Goal: Task Accomplishment & Management: Manage account settings

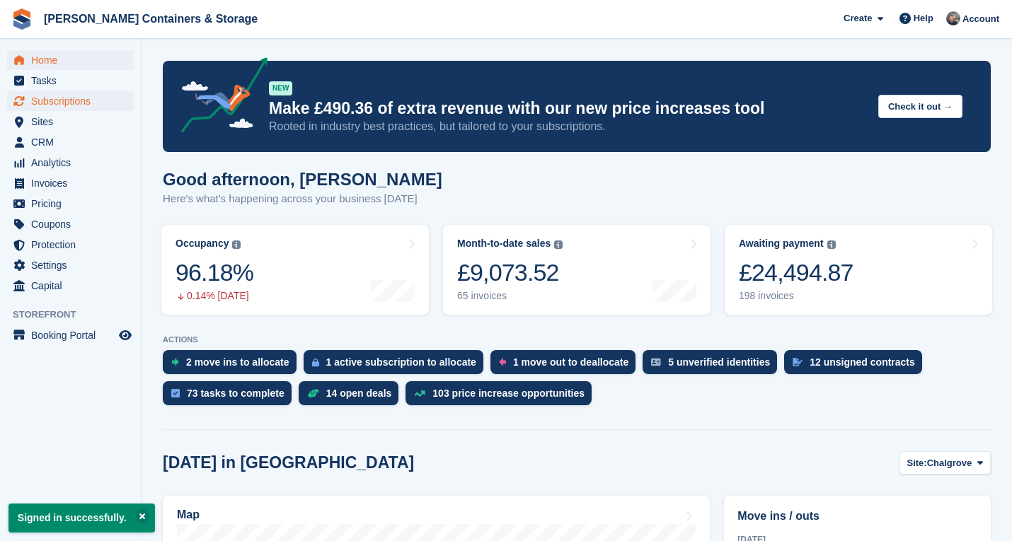
click at [95, 95] on span "Subscriptions" at bounding box center [73, 101] width 85 height 20
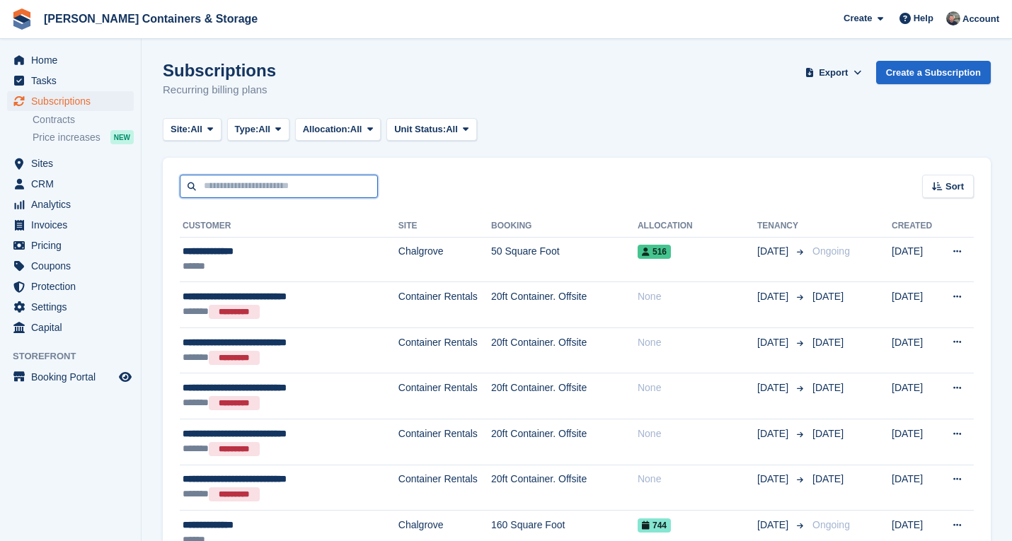
click at [268, 185] on input "text" at bounding box center [279, 186] width 198 height 23
type input "*******"
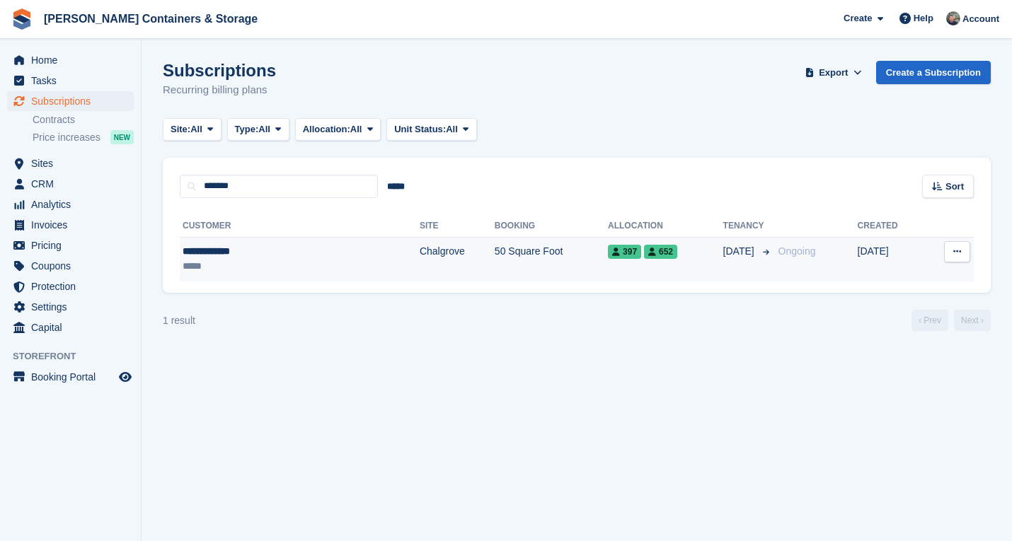
click at [419, 253] on td "Chalgrove" at bounding box center [456, 259] width 75 height 45
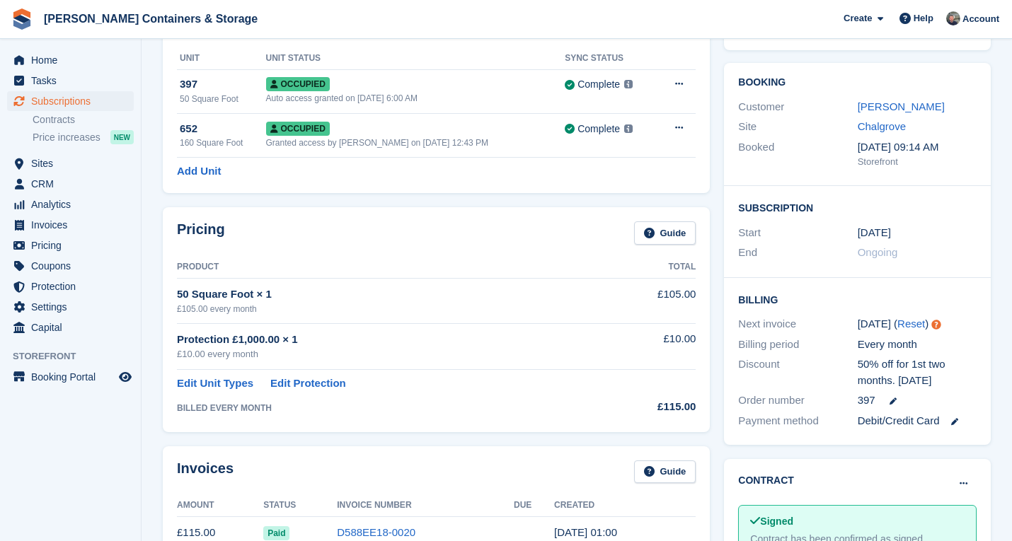
scroll to position [64, 0]
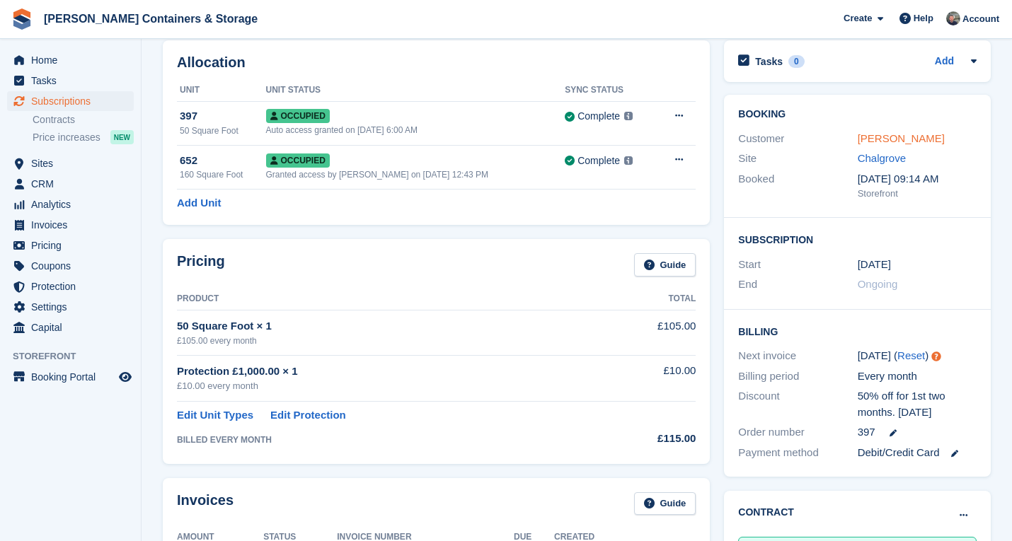
click at [912, 135] on link "Sammi Morland" at bounding box center [900, 138] width 87 height 12
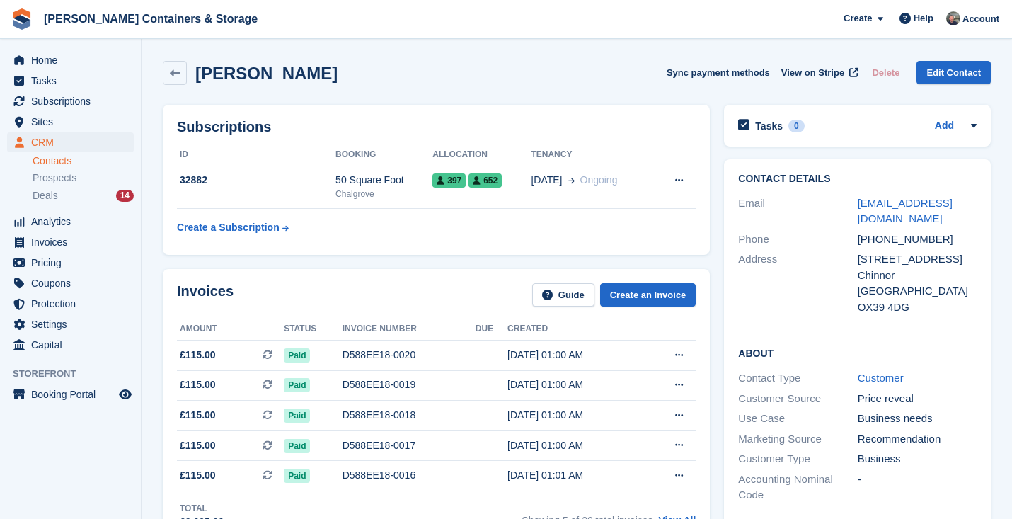
scroll to position [2, 0]
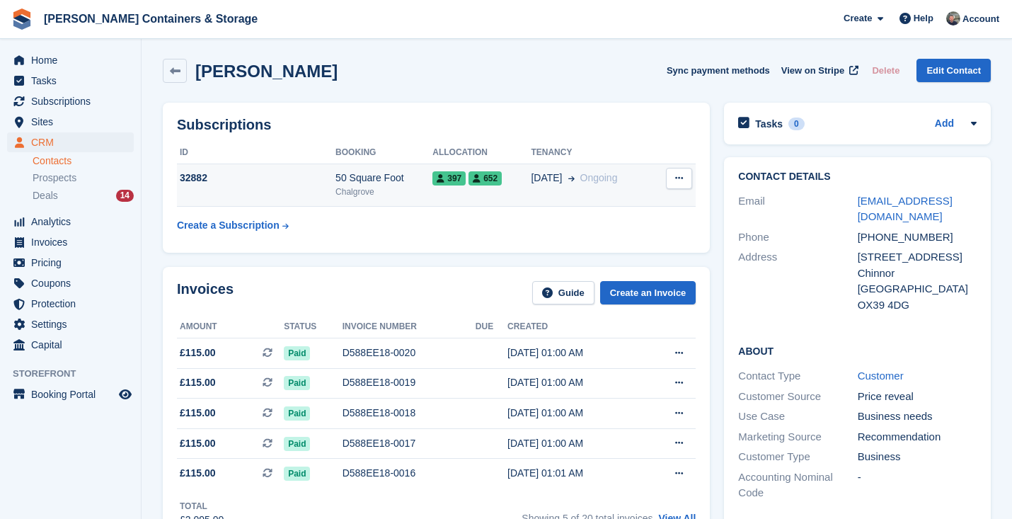
click at [520, 193] on td "397 652" at bounding box center [481, 184] width 98 height 43
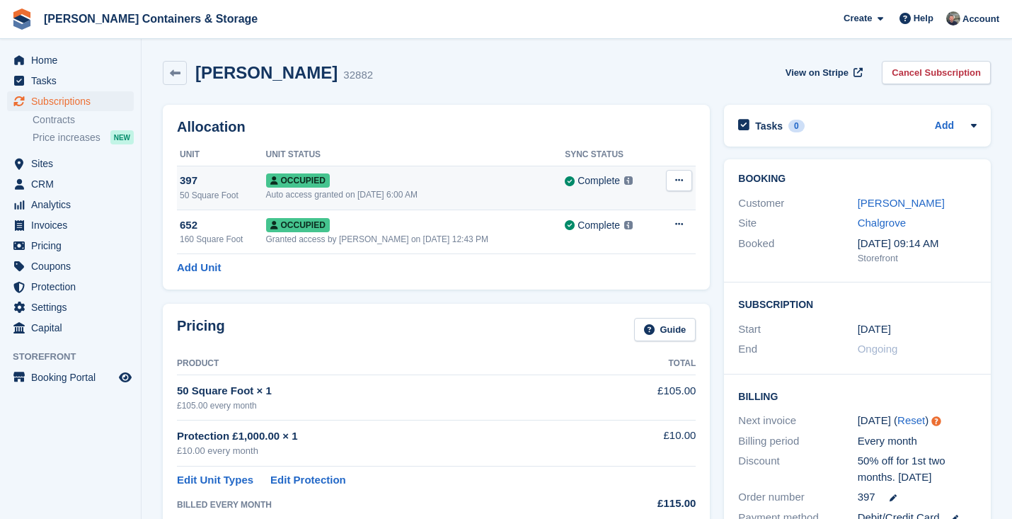
click at [672, 180] on button at bounding box center [679, 180] width 26 height 21
click at [635, 236] on p "Deallocate" at bounding box center [623, 238] width 123 height 18
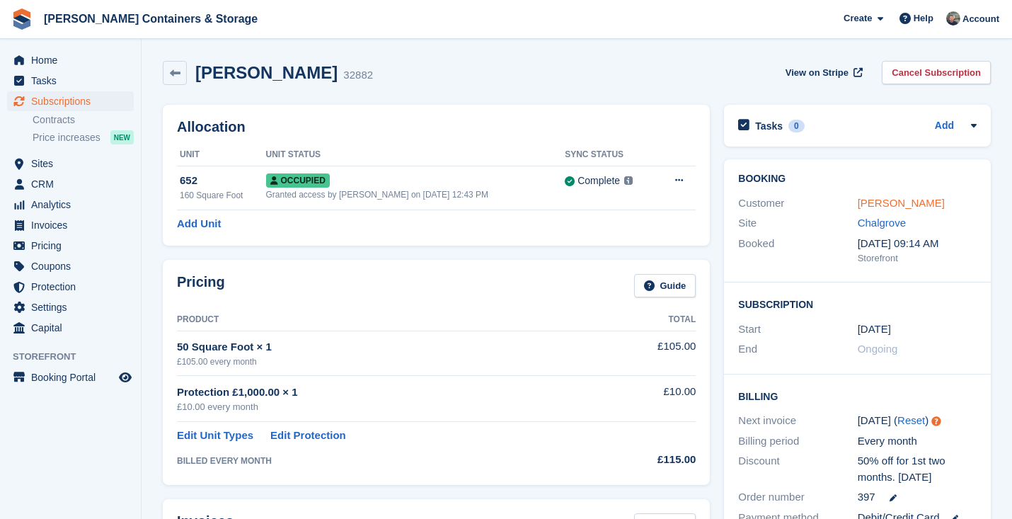
click at [915, 207] on link "Sammi Morland" at bounding box center [900, 203] width 87 height 12
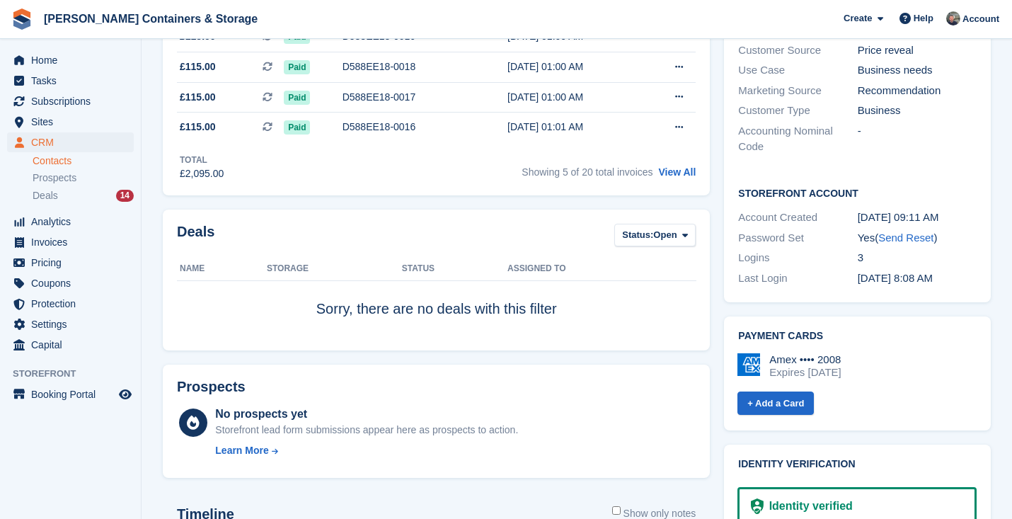
scroll to position [557, 0]
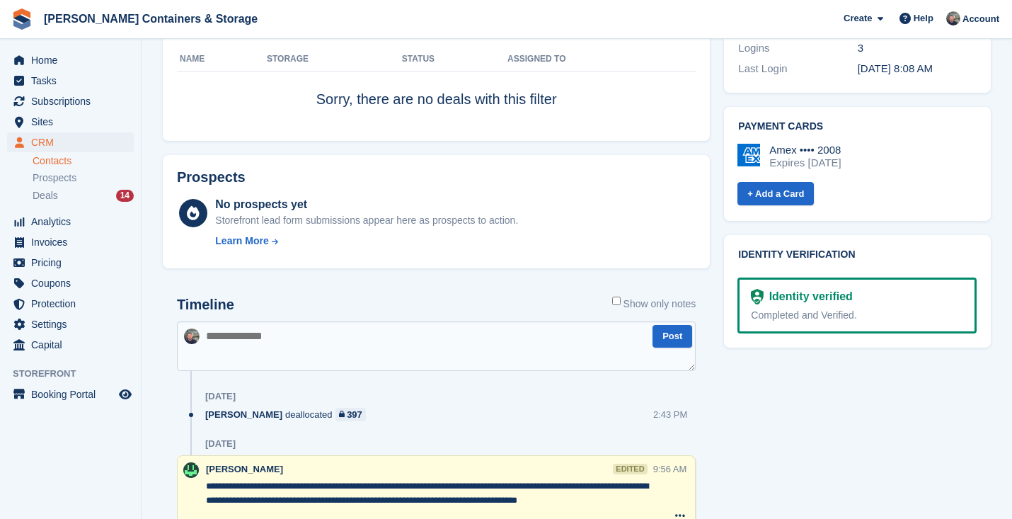
click at [358, 343] on textarea at bounding box center [436, 346] width 519 height 50
type textarea "**********"
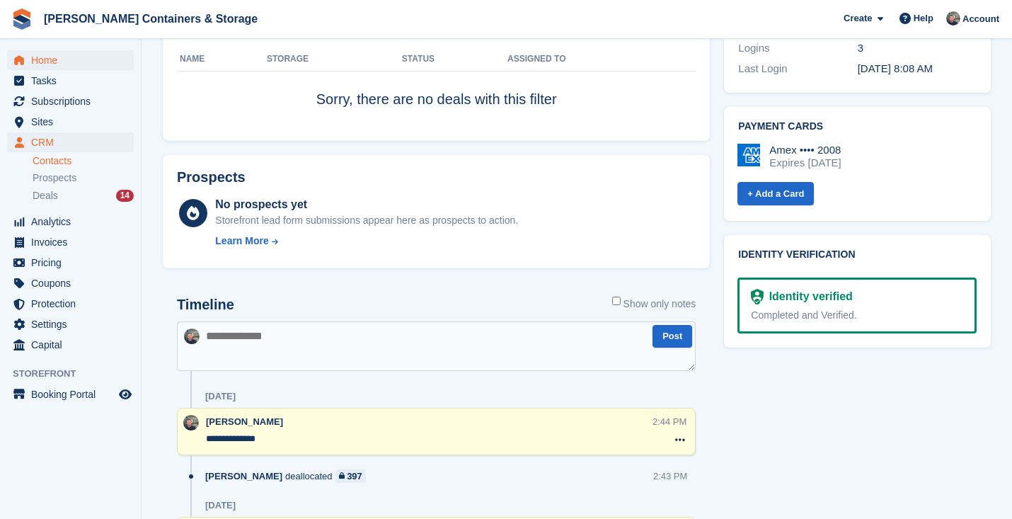
click at [59, 54] on span "Home" at bounding box center [73, 60] width 85 height 20
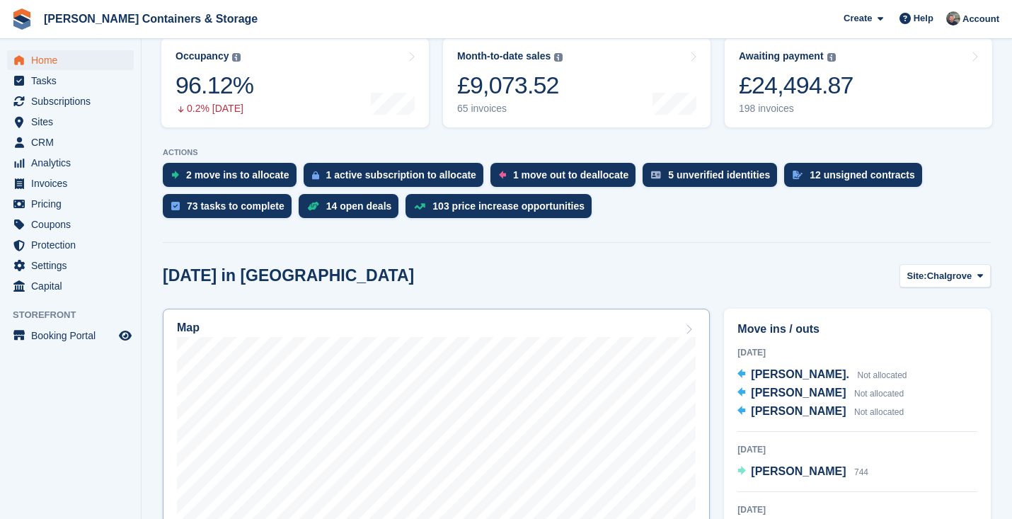
scroll to position [383, 0]
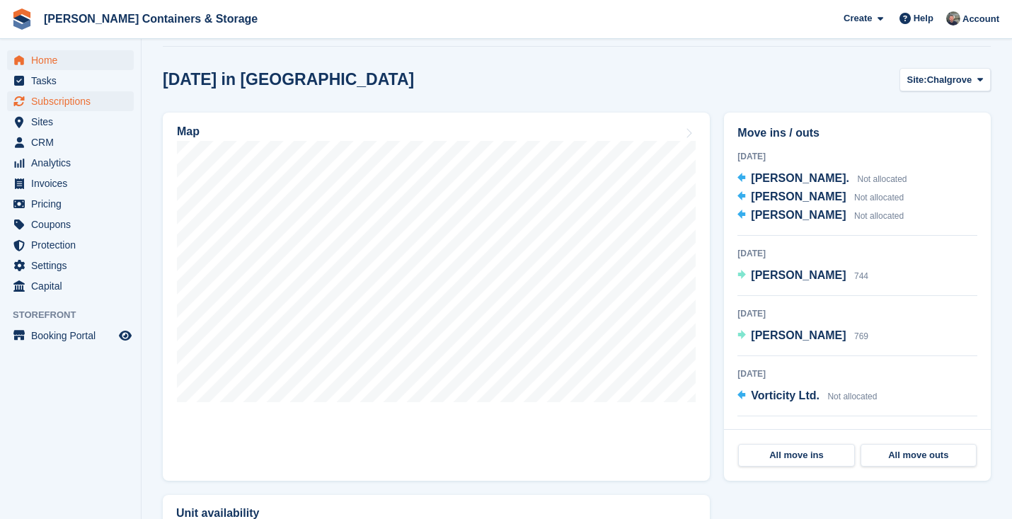
click at [53, 102] on span "Subscriptions" at bounding box center [73, 101] width 85 height 20
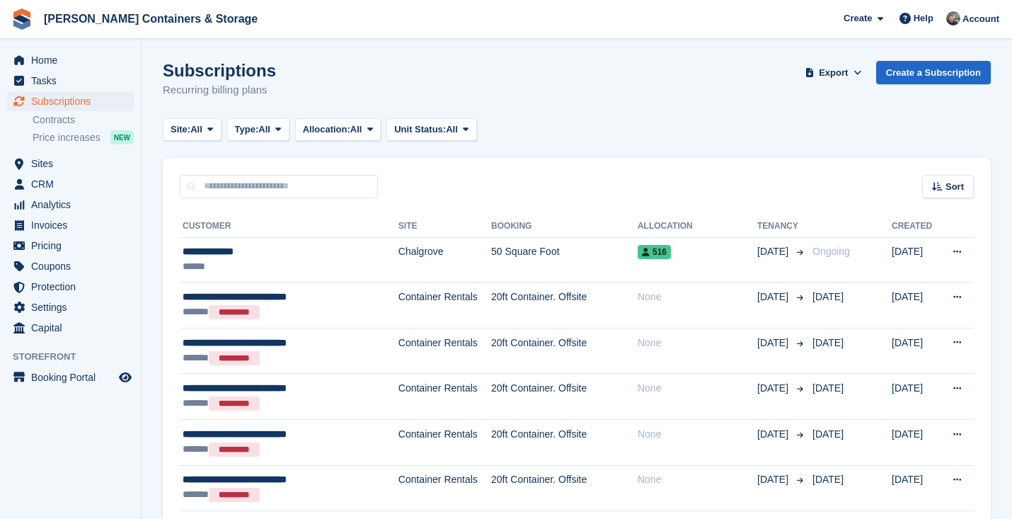
click at [56, 55] on span "Home" at bounding box center [73, 60] width 85 height 20
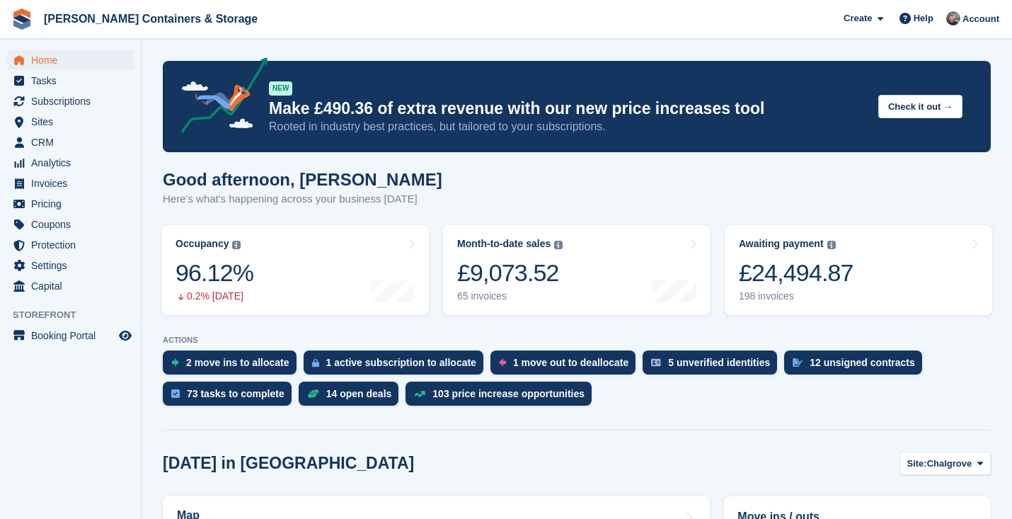
scroll to position [238, 0]
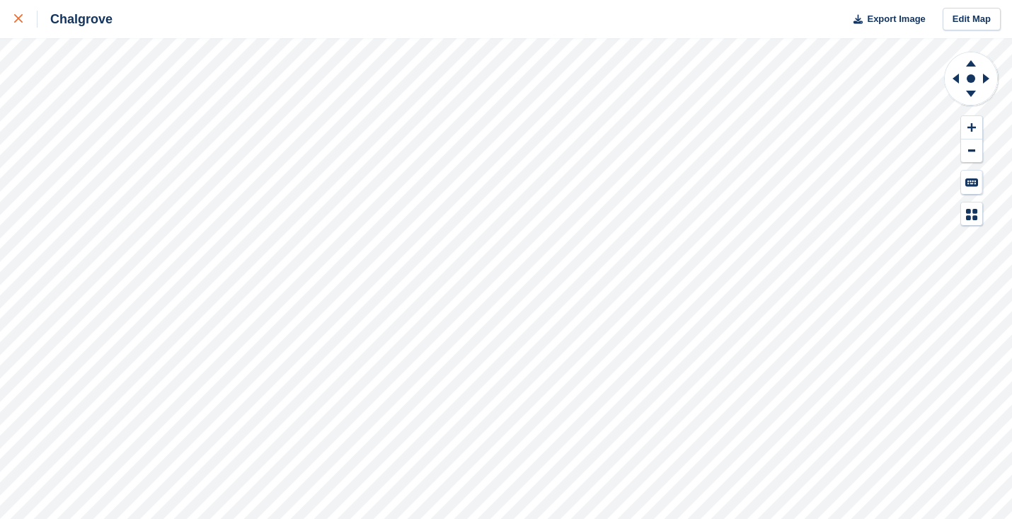
click at [16, 24] on div at bounding box center [25, 19] width 23 height 17
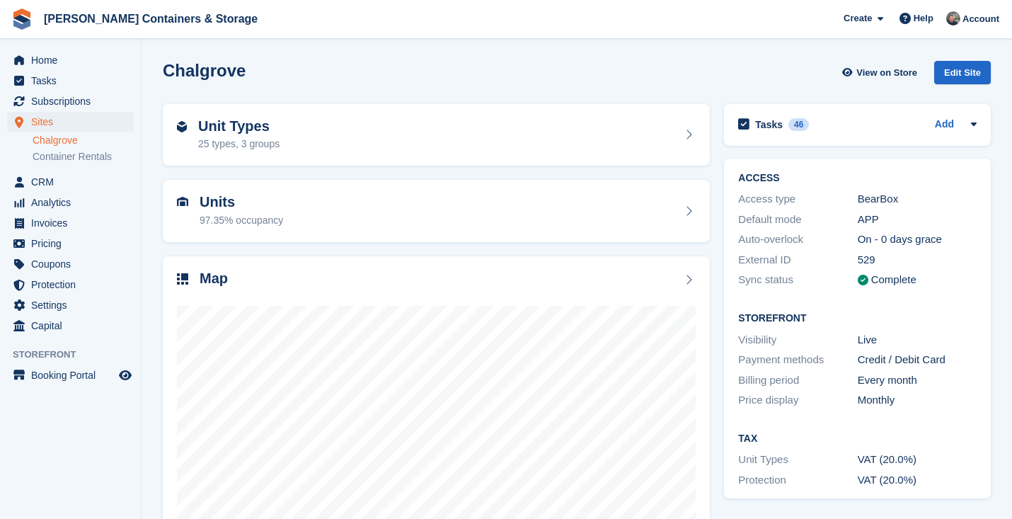
click at [58, 126] on span "Sites" at bounding box center [73, 122] width 85 height 20
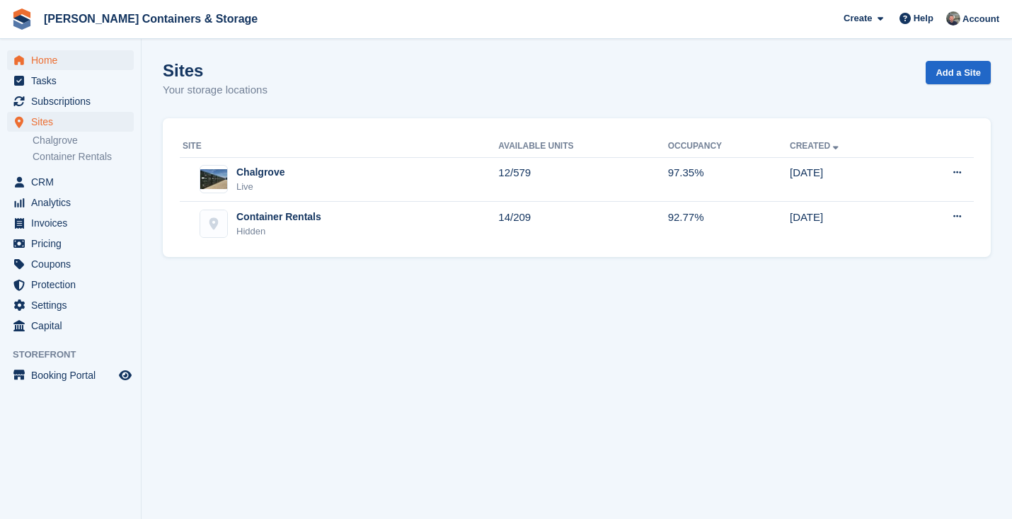
click at [61, 58] on span "Home" at bounding box center [73, 60] width 85 height 20
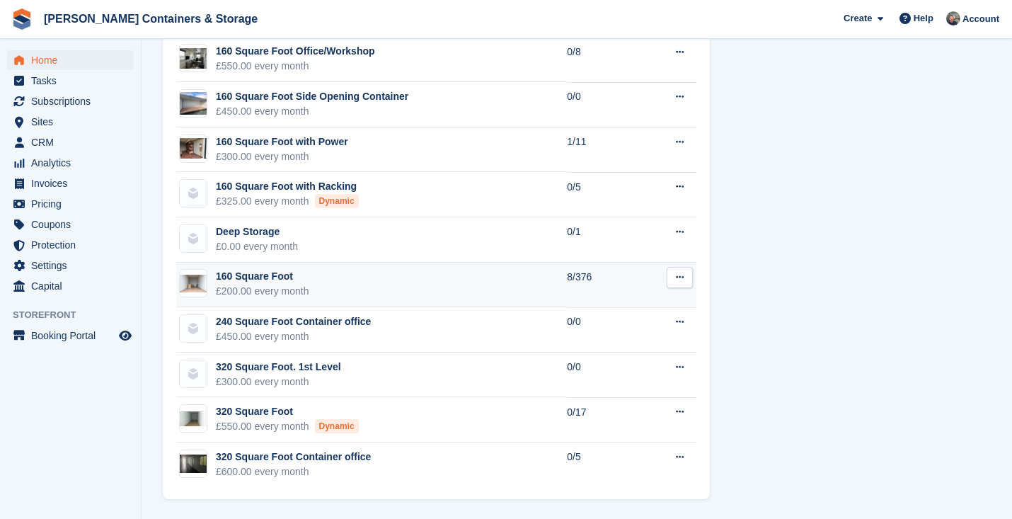
scroll to position [1586, 0]
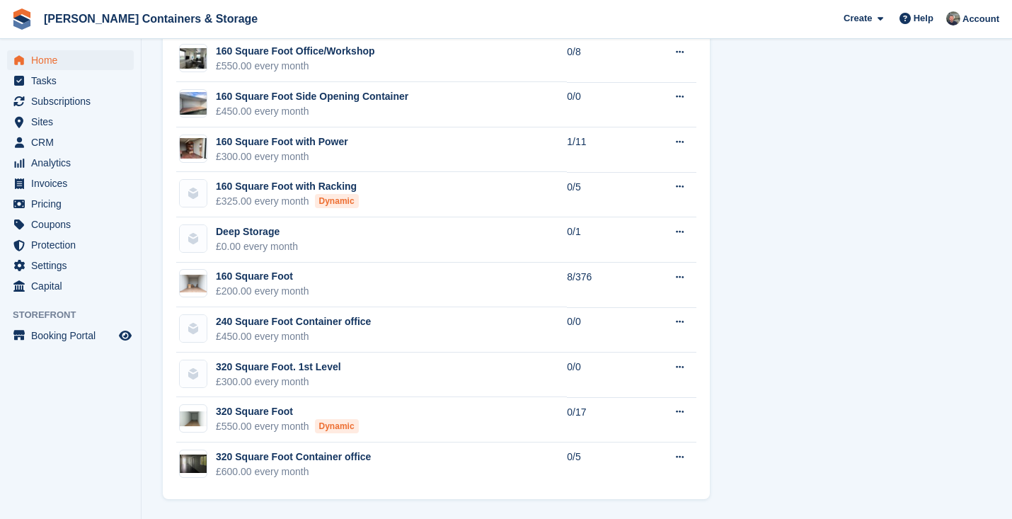
click at [83, 57] on span "Home" at bounding box center [73, 60] width 85 height 20
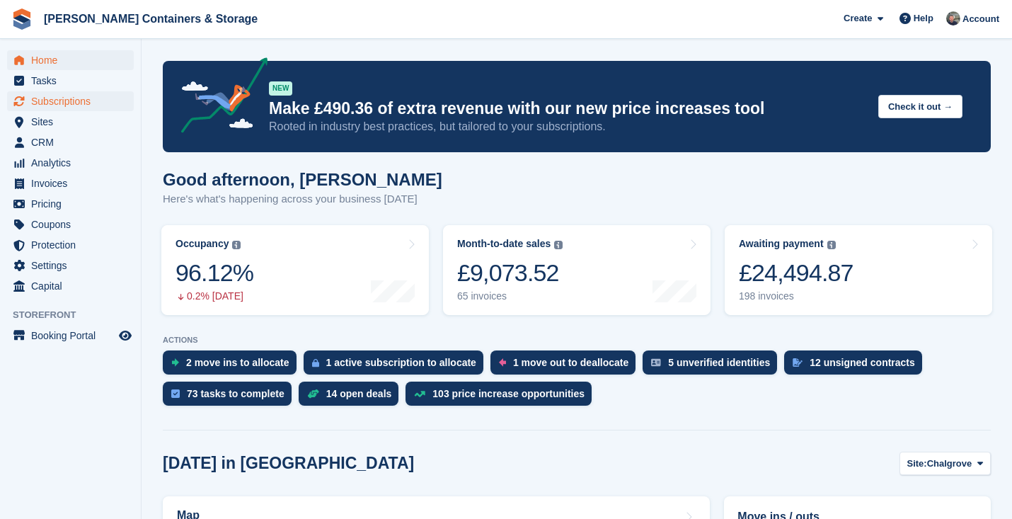
click at [84, 95] on span "Subscriptions" at bounding box center [73, 101] width 85 height 20
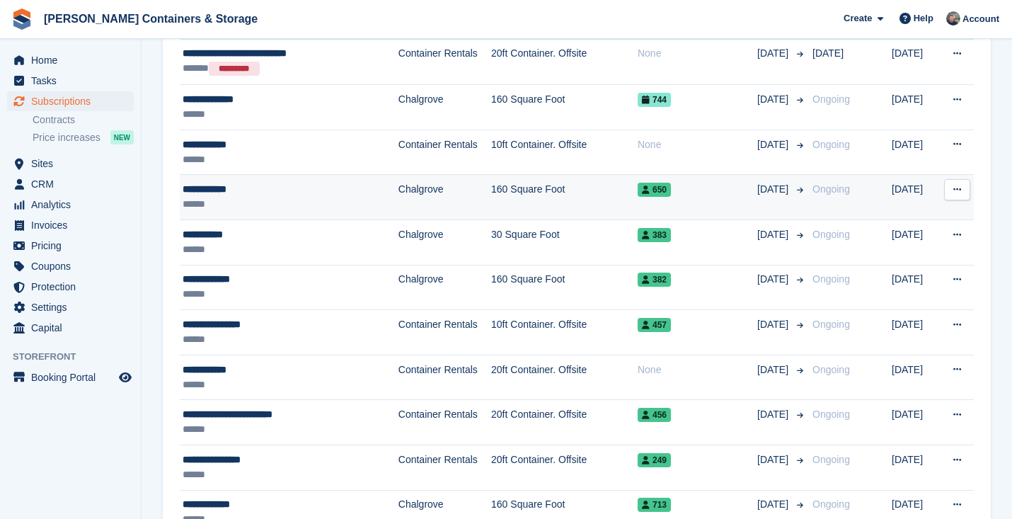
scroll to position [525, 0]
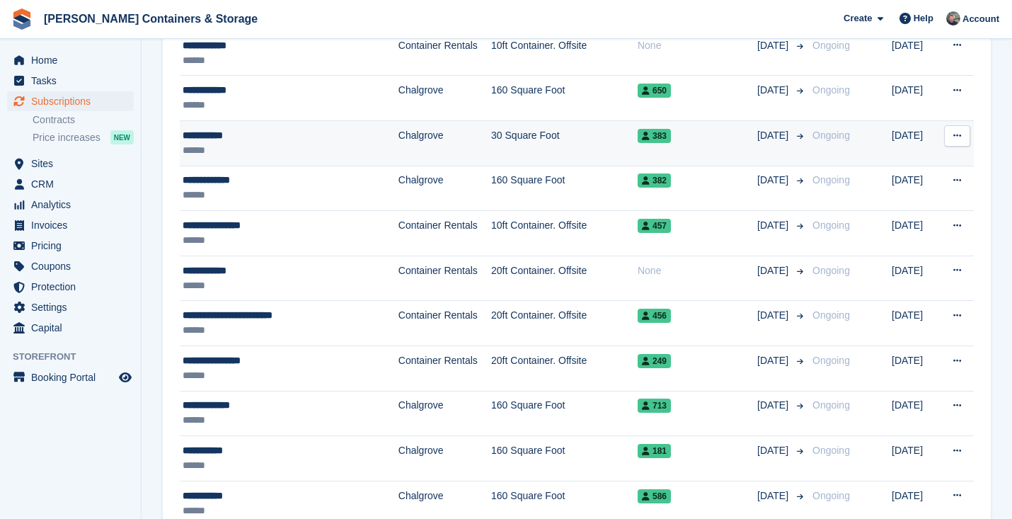
click at [288, 154] on div "******" at bounding box center [275, 150] width 184 height 15
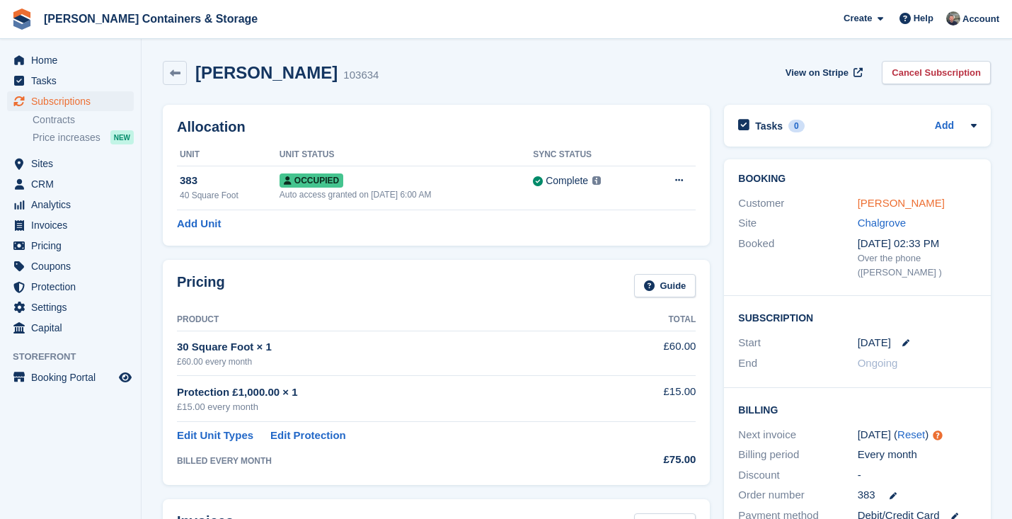
click at [886, 198] on link "Kareem Awad" at bounding box center [900, 203] width 87 height 12
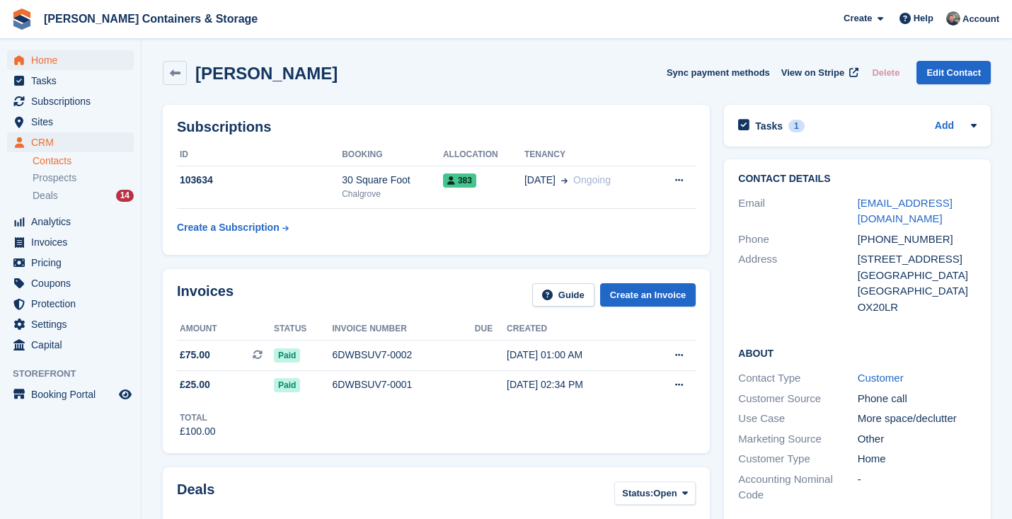
click at [74, 69] on span "Home" at bounding box center [73, 60] width 85 height 20
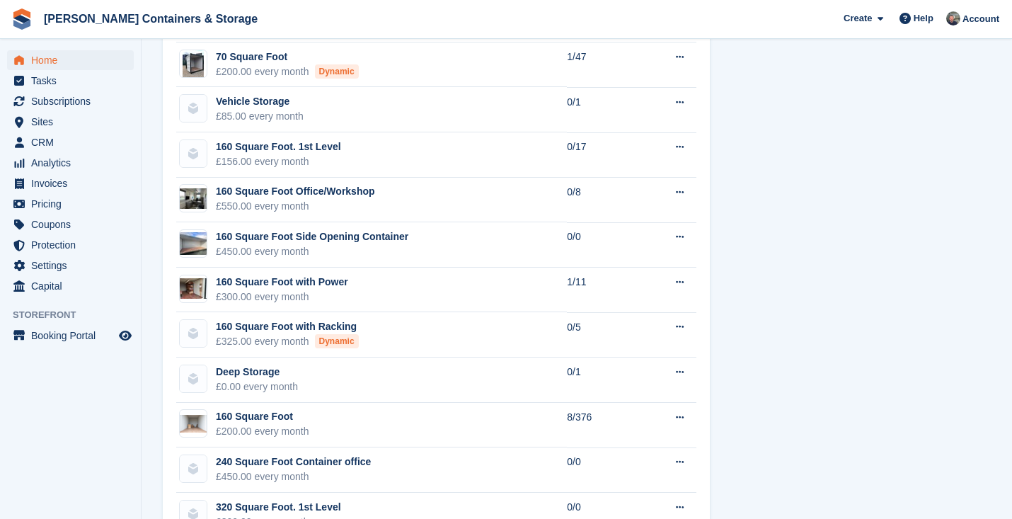
scroll to position [1531, 0]
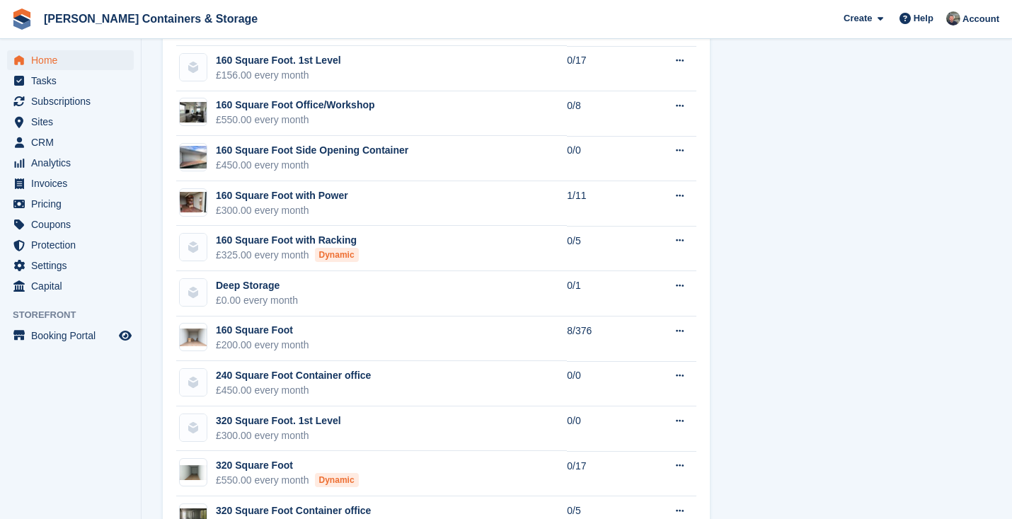
click at [51, 56] on span "Home" at bounding box center [73, 60] width 85 height 20
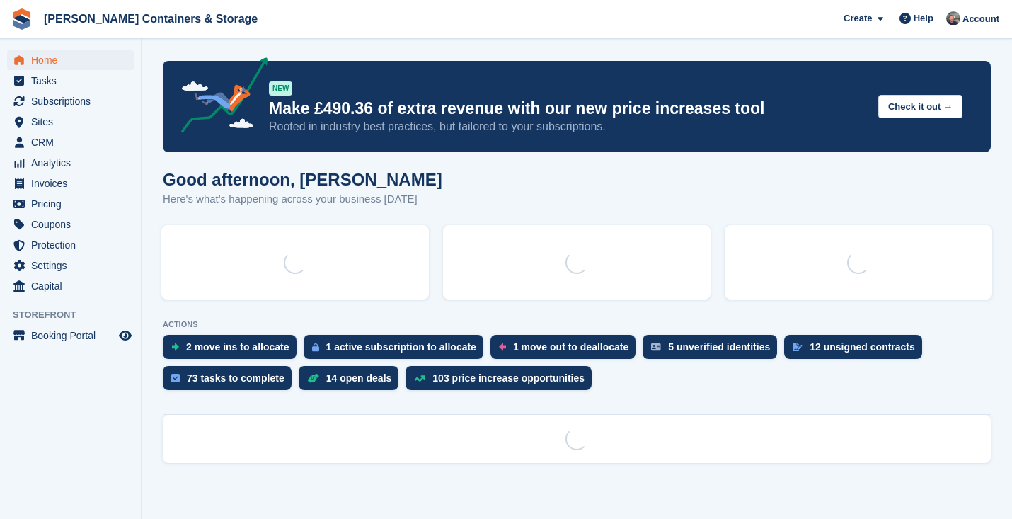
scroll to position [0, 0]
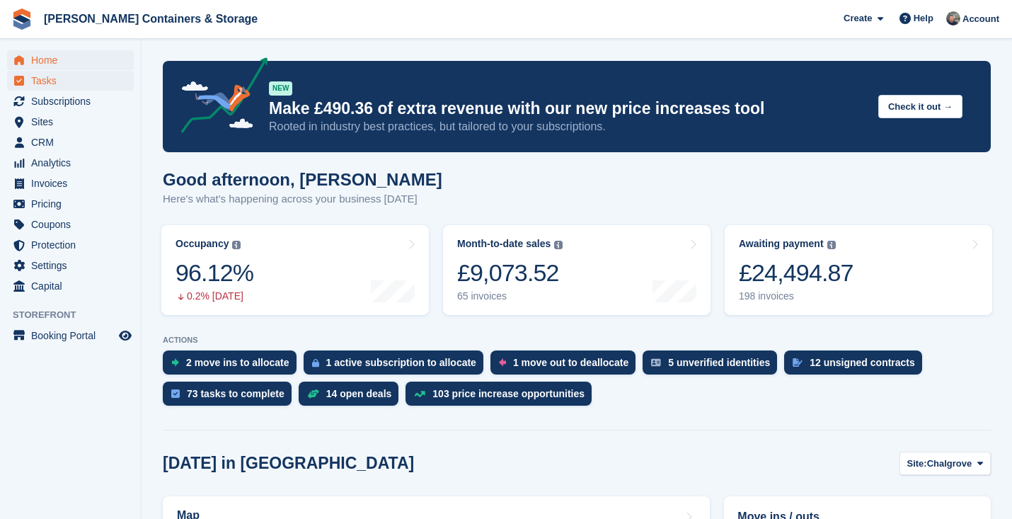
click at [70, 77] on span "Tasks" at bounding box center [73, 81] width 85 height 20
click at [66, 88] on span "Tasks" at bounding box center [73, 81] width 85 height 20
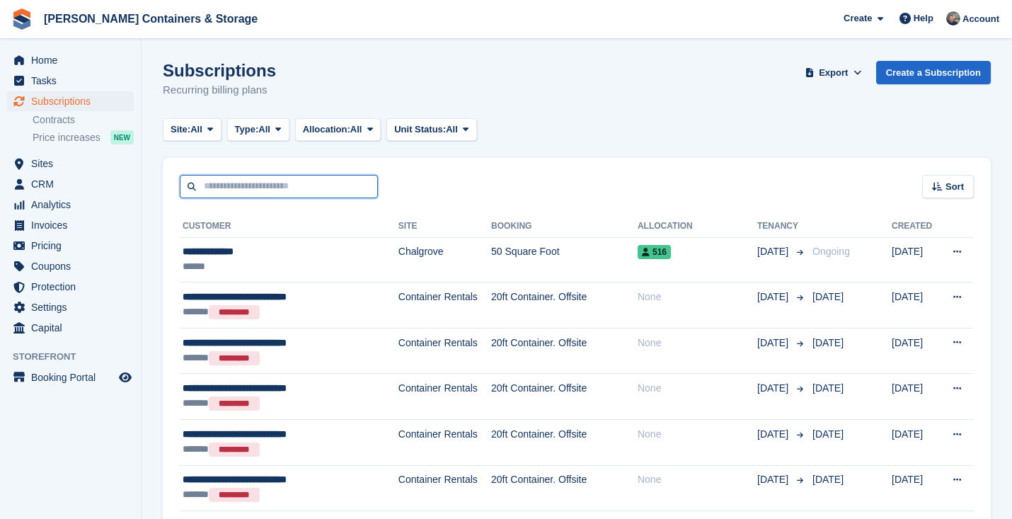
click at [277, 194] on input "text" at bounding box center [279, 186] width 198 height 23
type input "****"
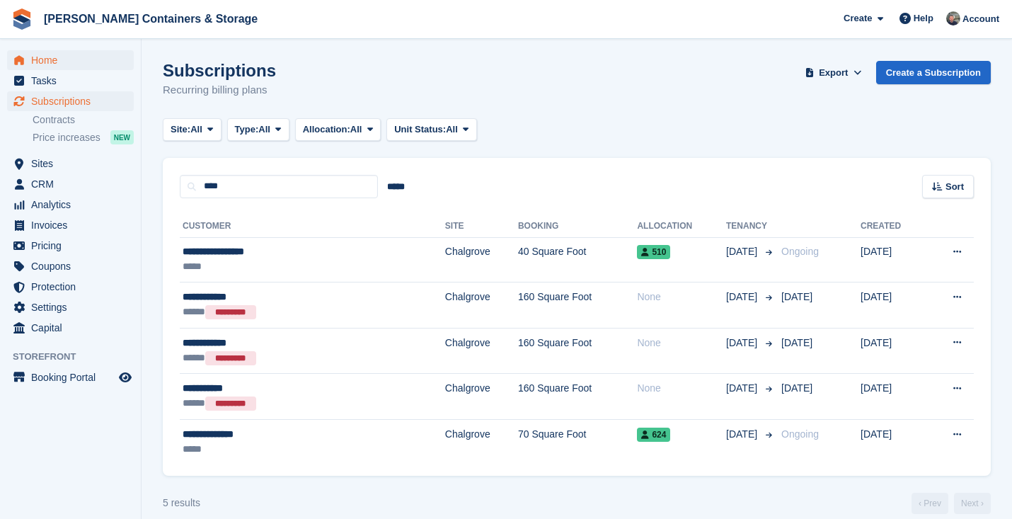
click at [76, 58] on span "Home" at bounding box center [73, 60] width 85 height 20
